Goal: Task Accomplishment & Management: Use online tool/utility

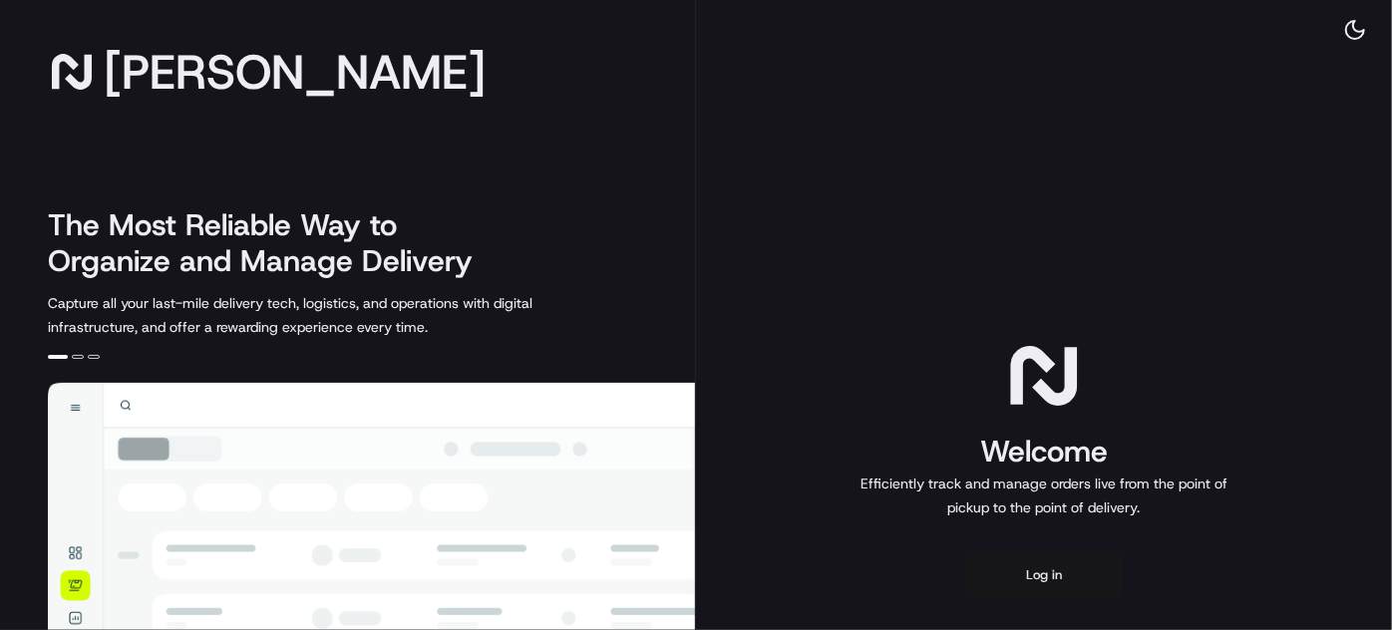
click at [1025, 585] on button "Log in" at bounding box center [1044, 576] width 160 height 48
